Goal: Transaction & Acquisition: Purchase product/service

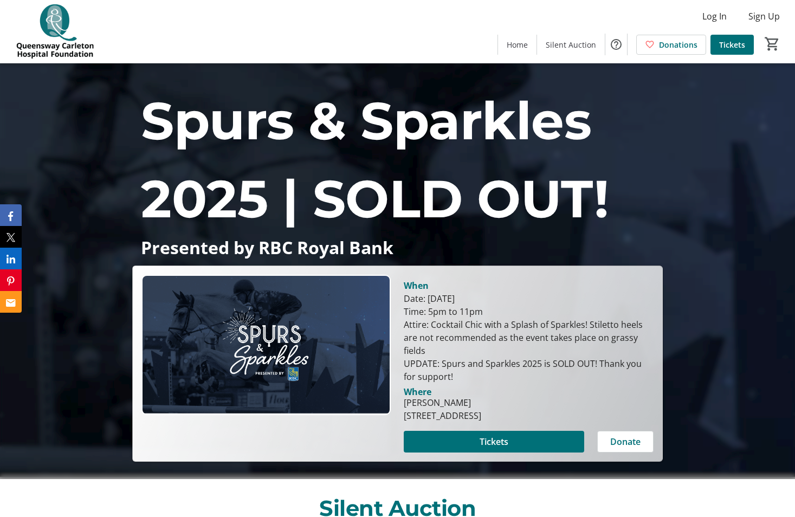
scroll to position [54, 0]
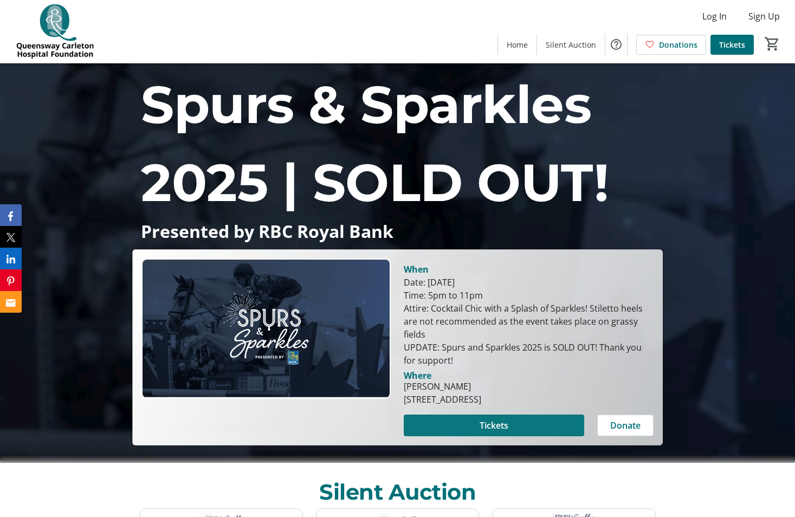
click at [506, 424] on span "Tickets" at bounding box center [493, 425] width 29 height 13
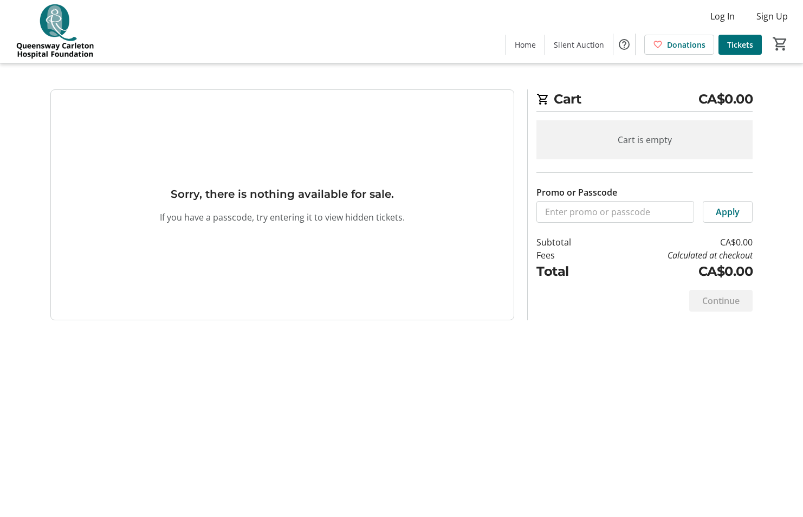
click at [731, 303] on div "Continue" at bounding box center [720, 301] width 63 height 22
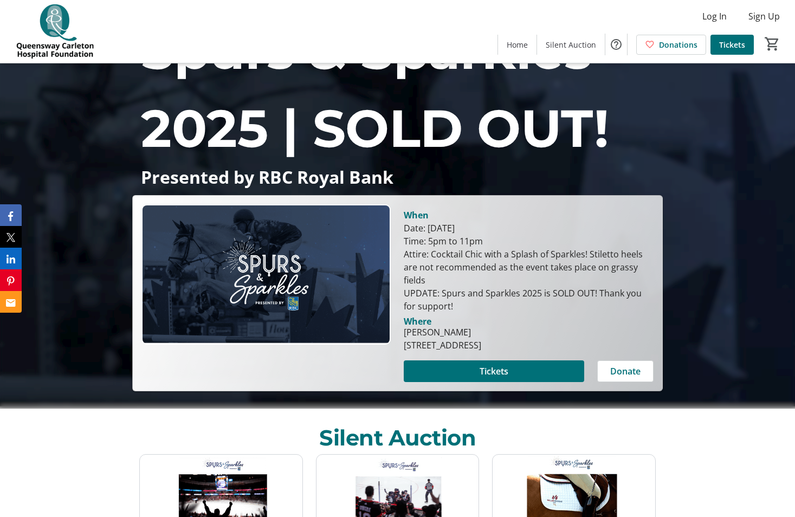
scroll to position [54, 0]
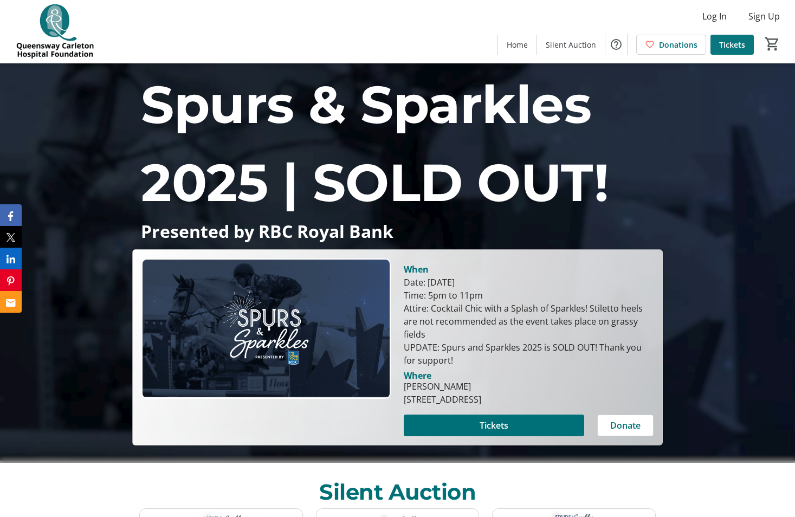
click at [729, 46] on span "Tickets" at bounding box center [732, 44] width 26 height 11
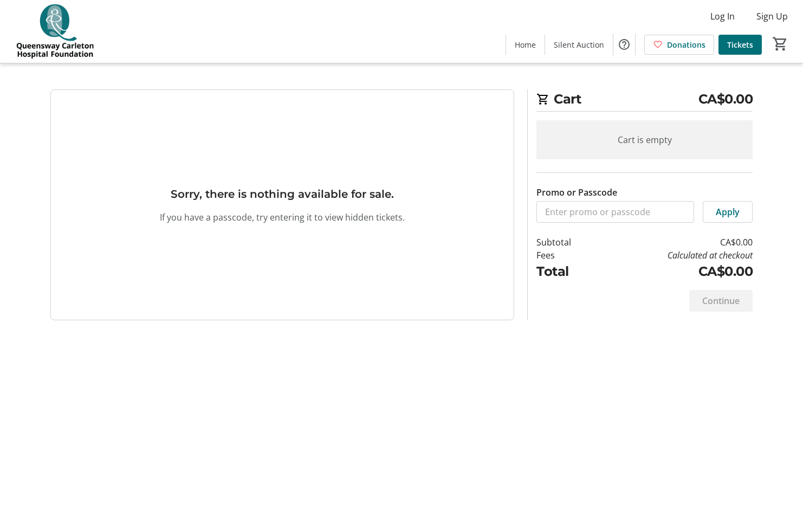
click at [738, 310] on div "Continue" at bounding box center [720, 301] width 63 height 22
click at [737, 305] on div "Continue" at bounding box center [720, 301] width 63 height 22
click at [732, 298] on div "Continue" at bounding box center [720, 301] width 63 height 22
click at [732, 297] on div "Continue" at bounding box center [720, 301] width 63 height 22
